Goal: Task Accomplishment & Management: Manage account settings

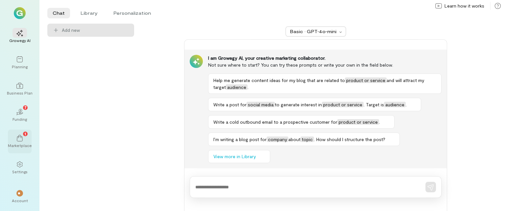
click at [22, 134] on div "1" at bounding box center [19, 138] width 14 height 10
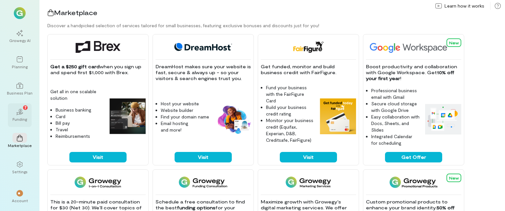
click at [23, 116] on div "02 7" at bounding box center [19, 112] width 14 height 10
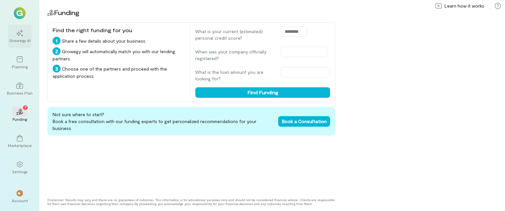
click at [19, 43] on div "Growegy AI" at bounding box center [20, 37] width 24 height 24
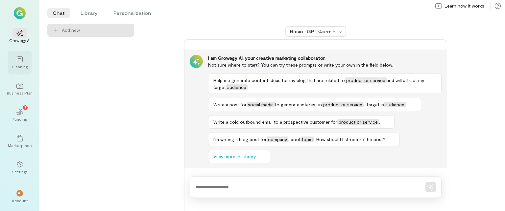
click at [17, 64] on div "Planning" at bounding box center [20, 66] width 16 height 5
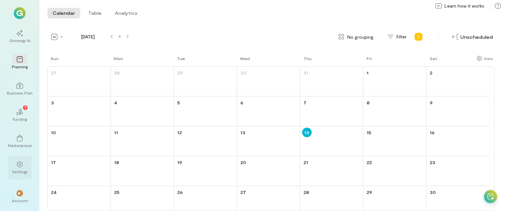
click at [20, 164] on icon at bounding box center [20, 164] width 6 height 6
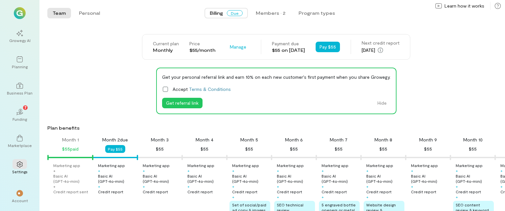
scroll to position [66, 0]
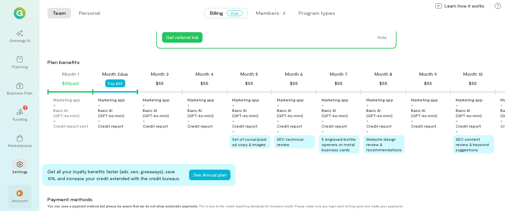
click at [18, 196] on div "**" at bounding box center [19, 193] width 7 height 7
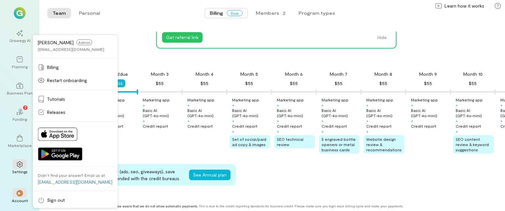
click at [137, 58] on div "Current plan Monthly Price $55/month Manage Payment due $55 on [DATE] Pay $55 N…" at bounding box center [276, 189] width 458 height 443
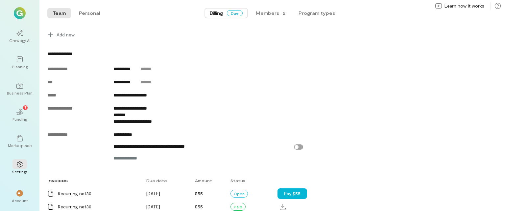
scroll to position [293, 0]
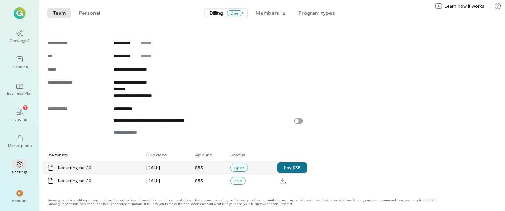
click at [295, 167] on button "Pay $55" at bounding box center [293, 168] width 30 height 11
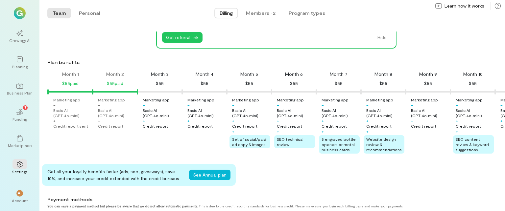
scroll to position [0, 0]
